Goal: Entertainment & Leisure: Consume media (video, audio)

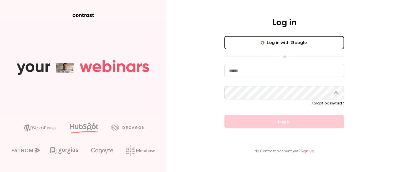
type input "**********"
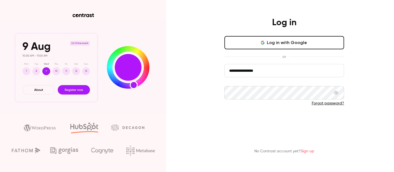
click at [253, 122] on button "Log in" at bounding box center [285, 121] width 120 height 13
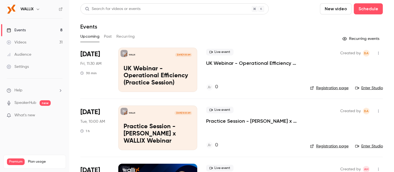
click at [36, 8] on icon "button" at bounding box center [38, 9] width 4 height 4
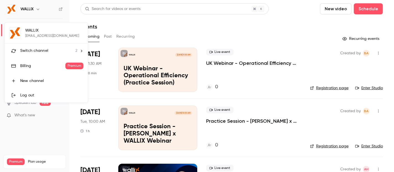
click at [35, 49] on span "Switch channel" at bounding box center [34, 51] width 28 height 6
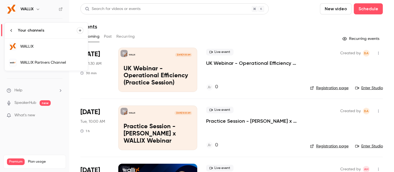
click at [50, 63] on div "WALLIX Partners Channel" at bounding box center [51, 63] width 63 height 6
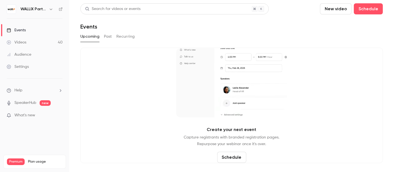
drag, startPoint x: 106, startPoint y: 36, endPoint x: 106, endPoint y: 39, distance: 2.8
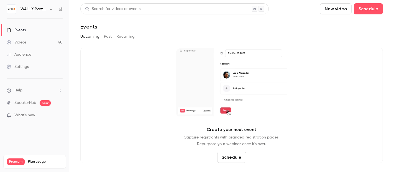
click at [106, 36] on button "Past" at bounding box center [108, 36] width 8 height 9
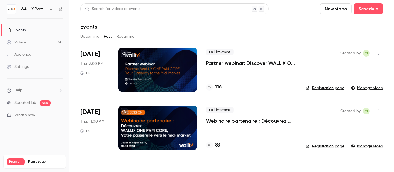
click at [146, 65] on div at bounding box center [157, 70] width 79 height 44
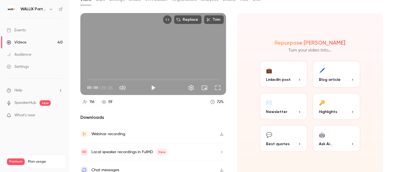
scroll to position [42, 0]
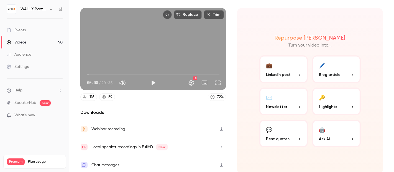
click at [220, 163] on icon "button" at bounding box center [221, 165] width 3 height 4
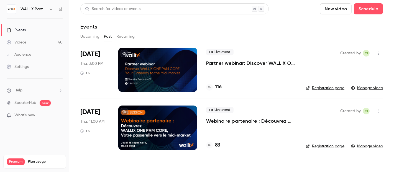
click at [151, 121] on div at bounding box center [157, 128] width 79 height 44
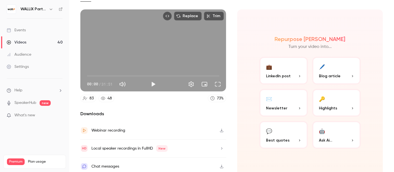
scroll to position [42, 0]
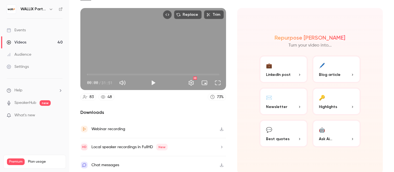
click at [220, 164] on icon "button" at bounding box center [222, 165] width 4 height 4
